Goal: Task Accomplishment & Management: Use online tool/utility

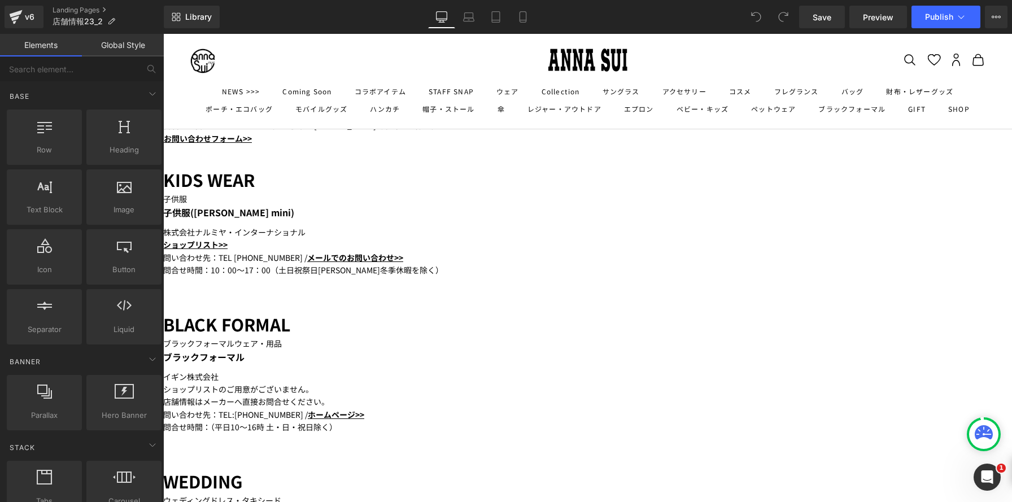
scroll to position [1776, 0]
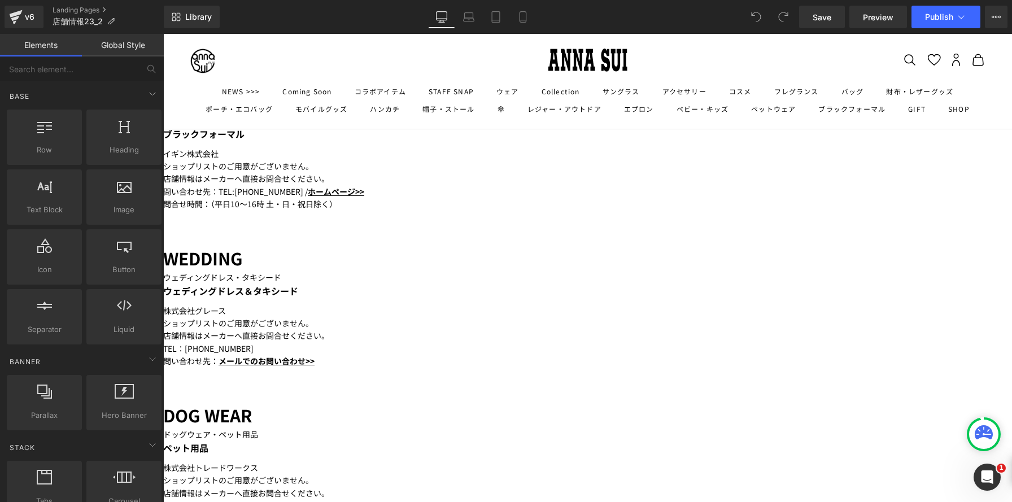
click at [163, 34] on icon at bounding box center [163, 34] width 0 height 0
drag, startPoint x: 455, startPoint y: 201, endPoint x: 610, endPoint y: 196, distance: 154.9
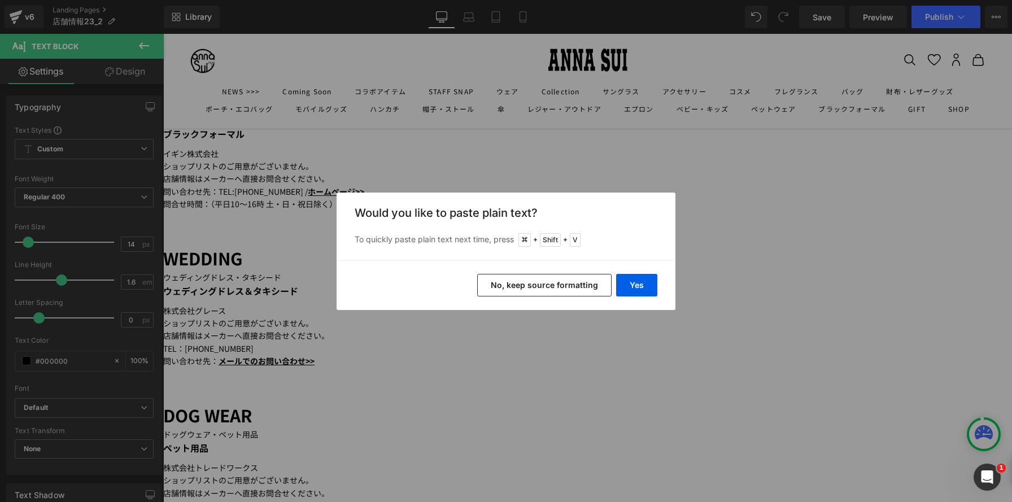
click at [591, 285] on button "No, keep source formatting" at bounding box center [544, 285] width 134 height 23
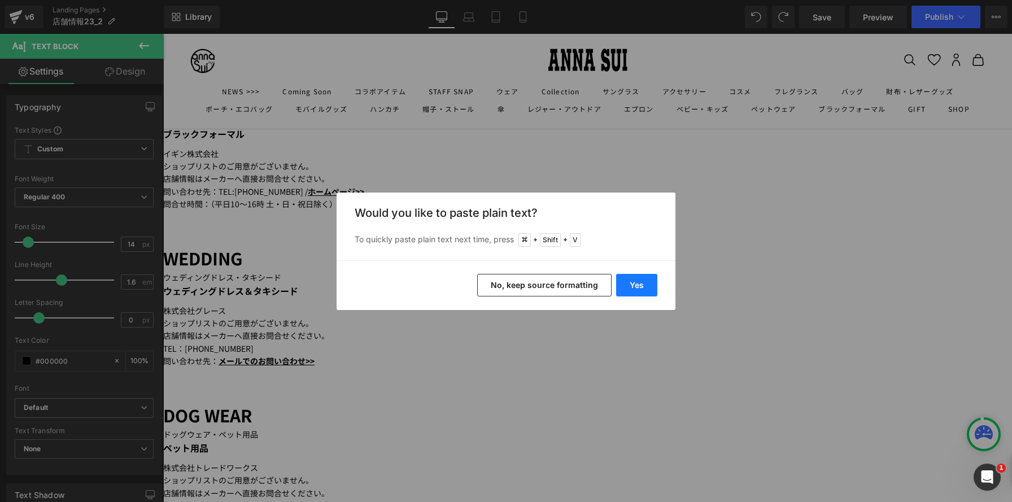
click at [640, 285] on button "Yes" at bounding box center [636, 285] width 41 height 23
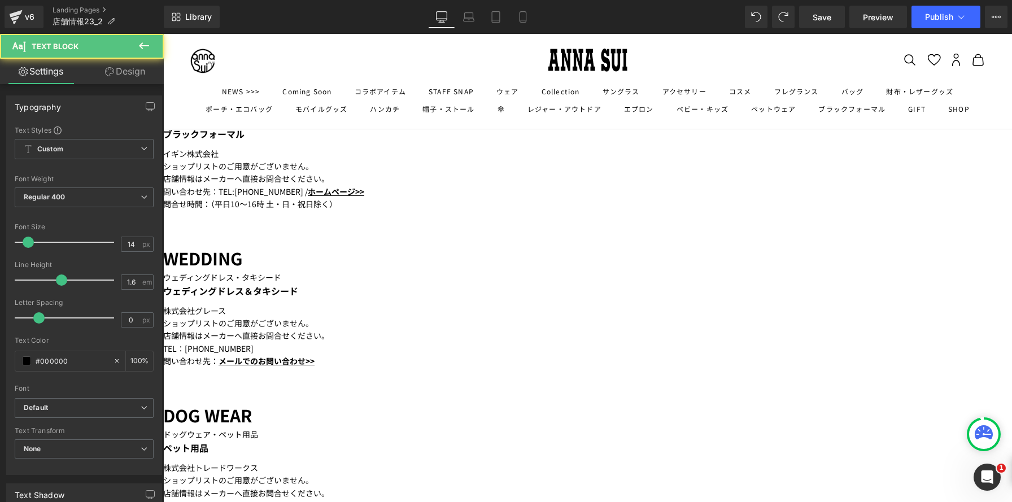
drag, startPoint x: 628, startPoint y: 189, endPoint x: 568, endPoint y: 188, distance: 59.3
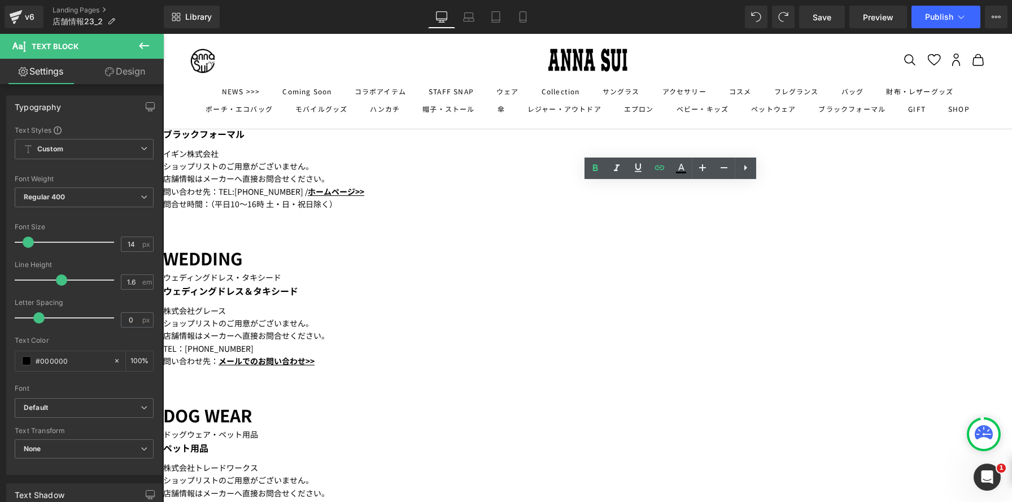
drag, startPoint x: 719, startPoint y: 203, endPoint x: 597, endPoint y: 203, distance: 122.0
drag, startPoint x: 597, startPoint y: 204, endPoint x: 719, endPoint y: 206, distance: 122.6
click at [659, 170] on icon at bounding box center [660, 168] width 14 height 14
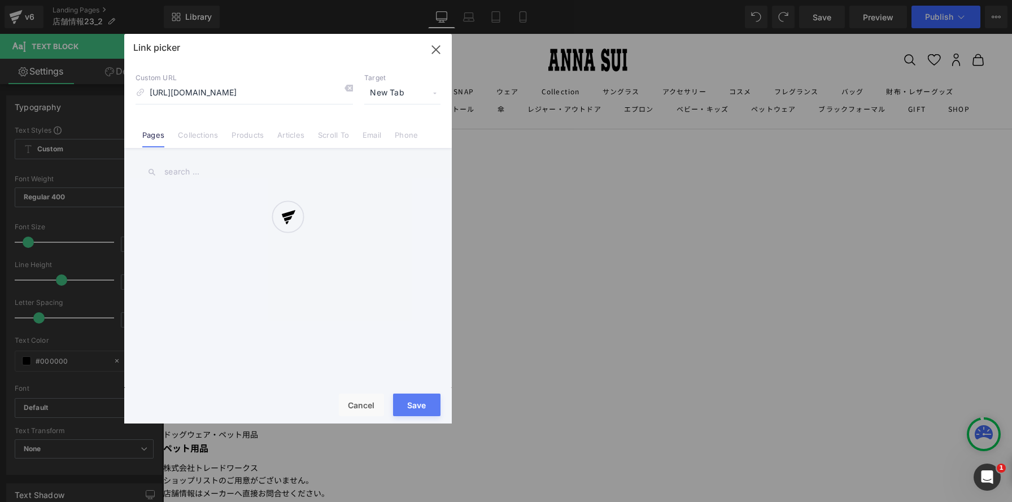
click at [804, 0] on div "Text Color Highlight Color #333333 Edit or remove link: Edit - Unlink - Cancel …" at bounding box center [506, 0] width 1012 height 0
click at [353, 88] on div "Link picker Back to Library Insert Custom URL [URL][DOMAIN_NAME] Target New Tab…" at bounding box center [288, 229] width 328 height 390
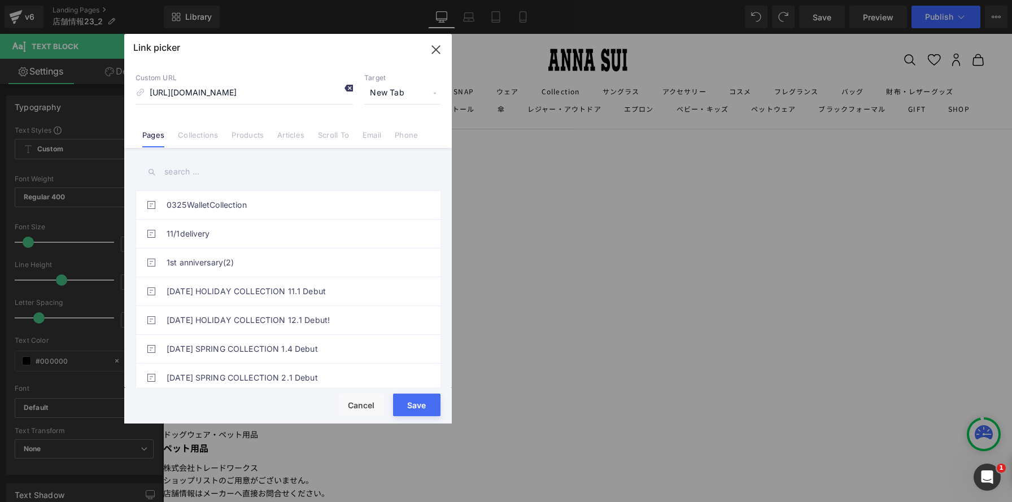
click at [352, 87] on icon at bounding box center [348, 88] width 9 height 9
click at [284, 91] on input at bounding box center [245, 92] width 218 height 21
paste input "[URL][DOMAIN_NAME]"
type input "[URL][DOMAIN_NAME]"
click at [421, 407] on button "Save" at bounding box center [416, 405] width 47 height 23
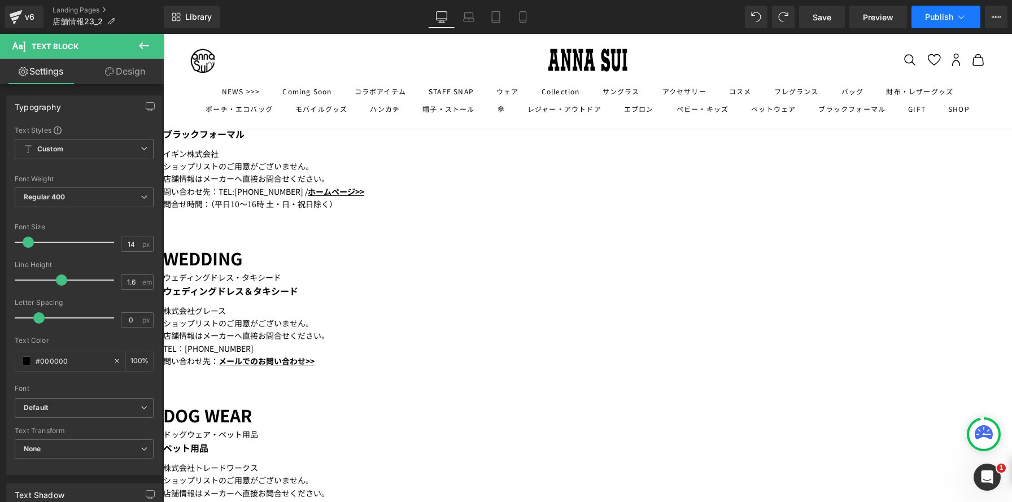
click at [944, 22] on button "Publish" at bounding box center [946, 17] width 69 height 23
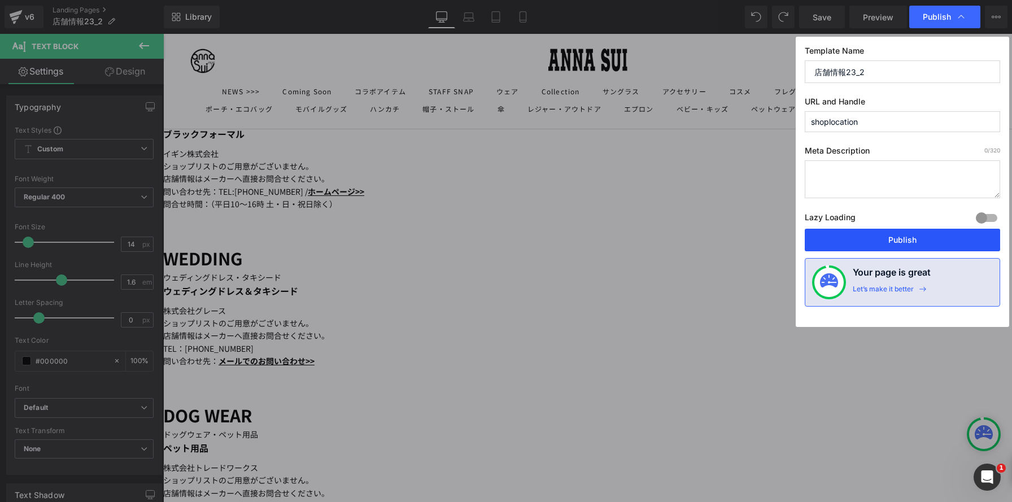
click at [894, 236] on button "Publish" at bounding box center [902, 240] width 195 height 23
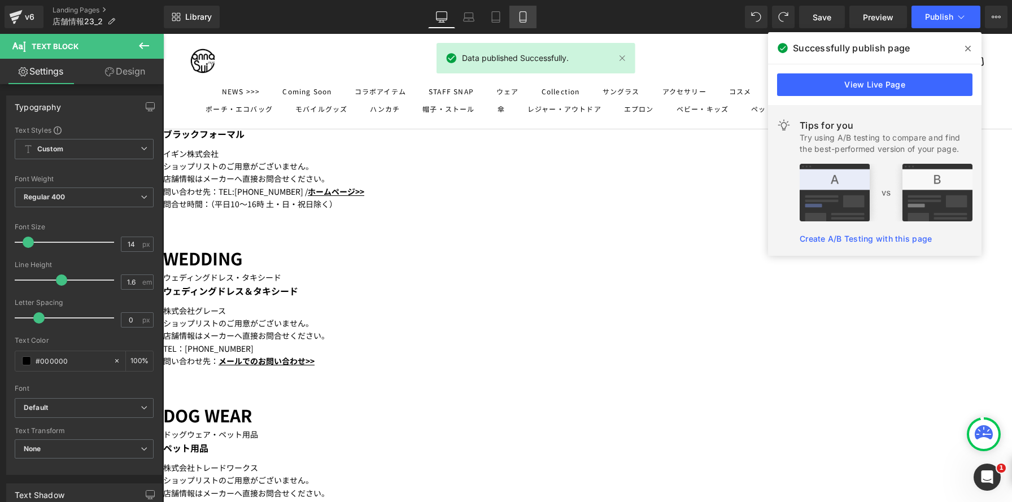
click at [515, 13] on link "Mobile" at bounding box center [523, 17] width 27 height 23
type input "100"
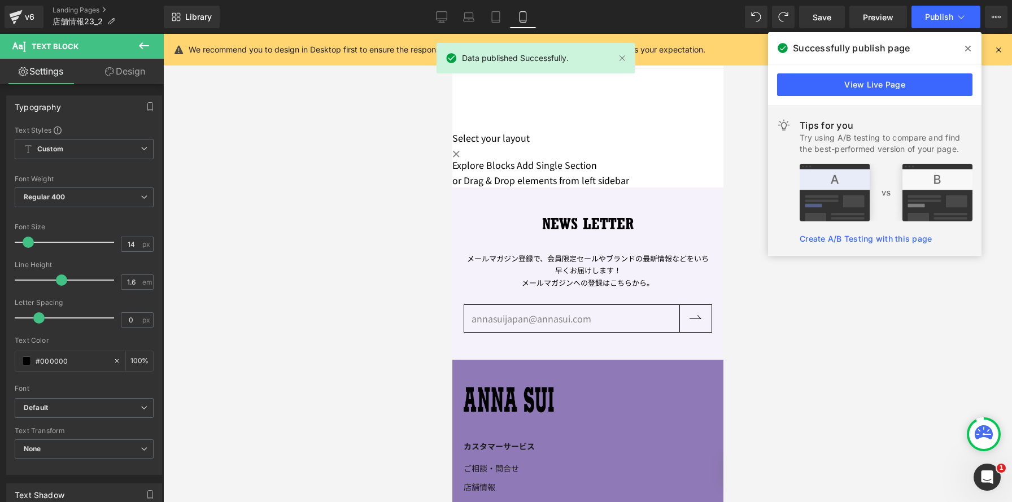
scroll to position [2331, 0]
